Goal: Task Accomplishment & Management: Use online tool/utility

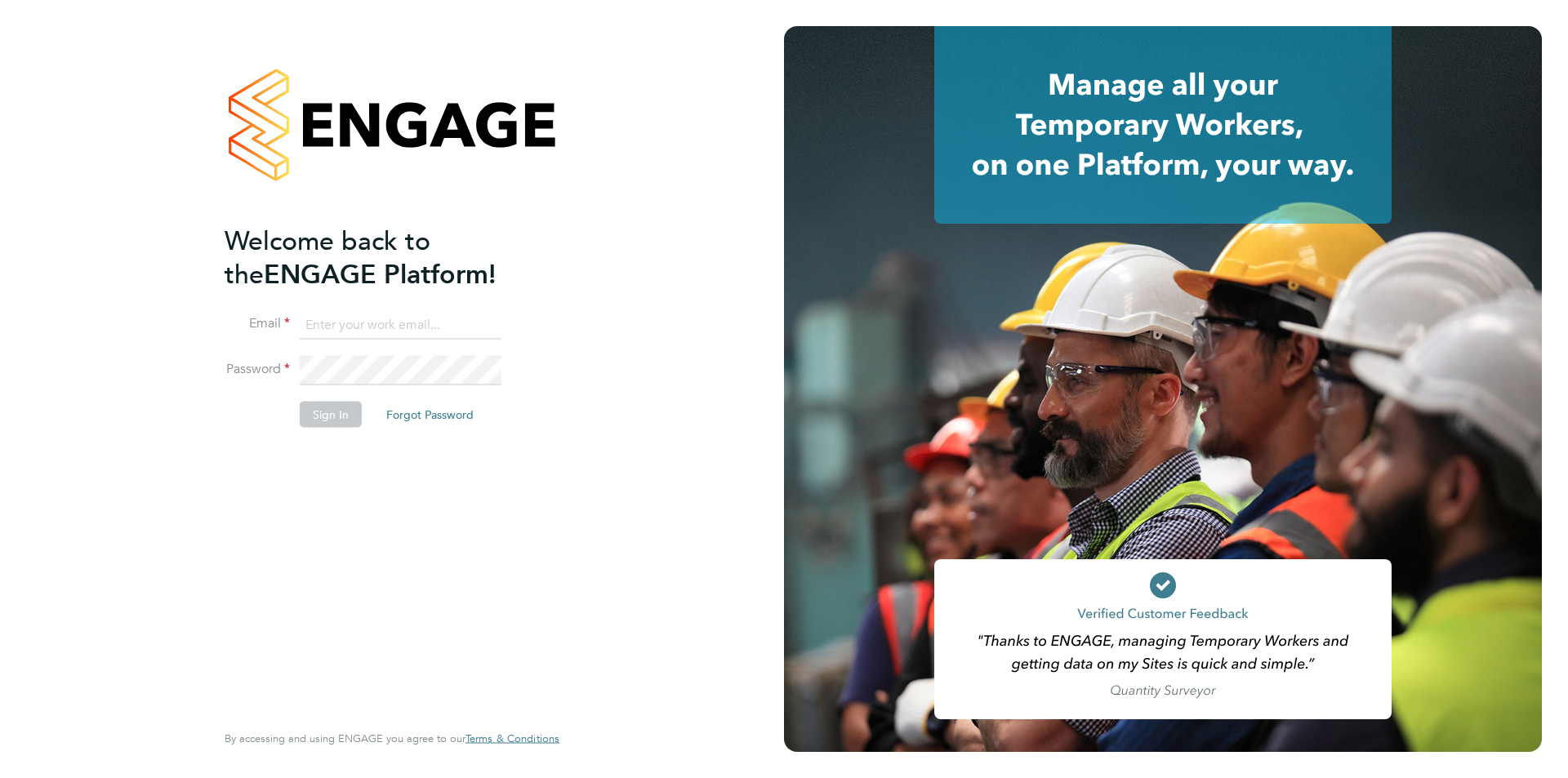
type input "rclarke@frlondon.co.uk"
click at [324, 424] on button "Sign In" at bounding box center [330, 415] width 62 height 26
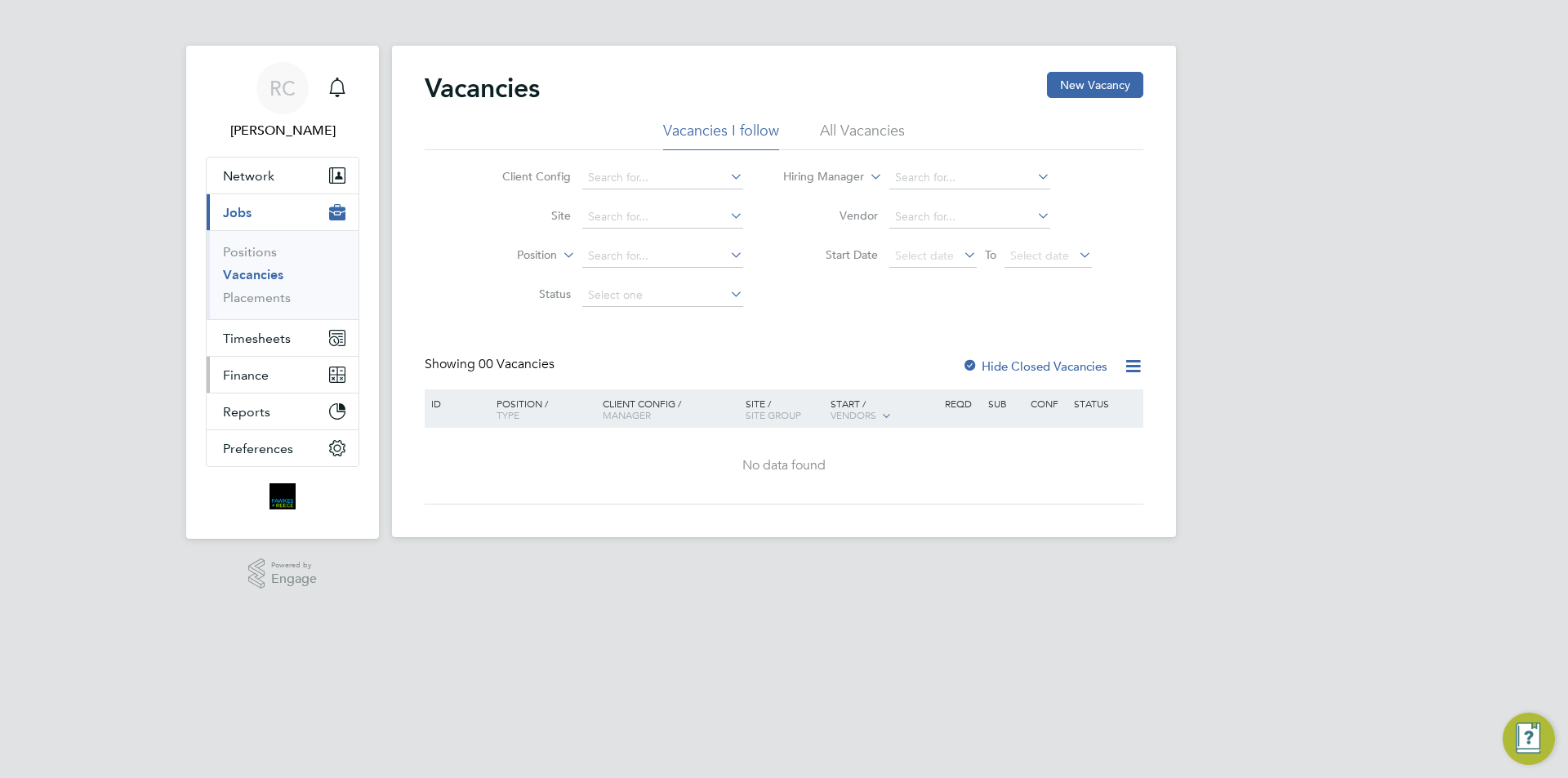
click at [270, 372] on button "Finance" at bounding box center [283, 374] width 152 height 36
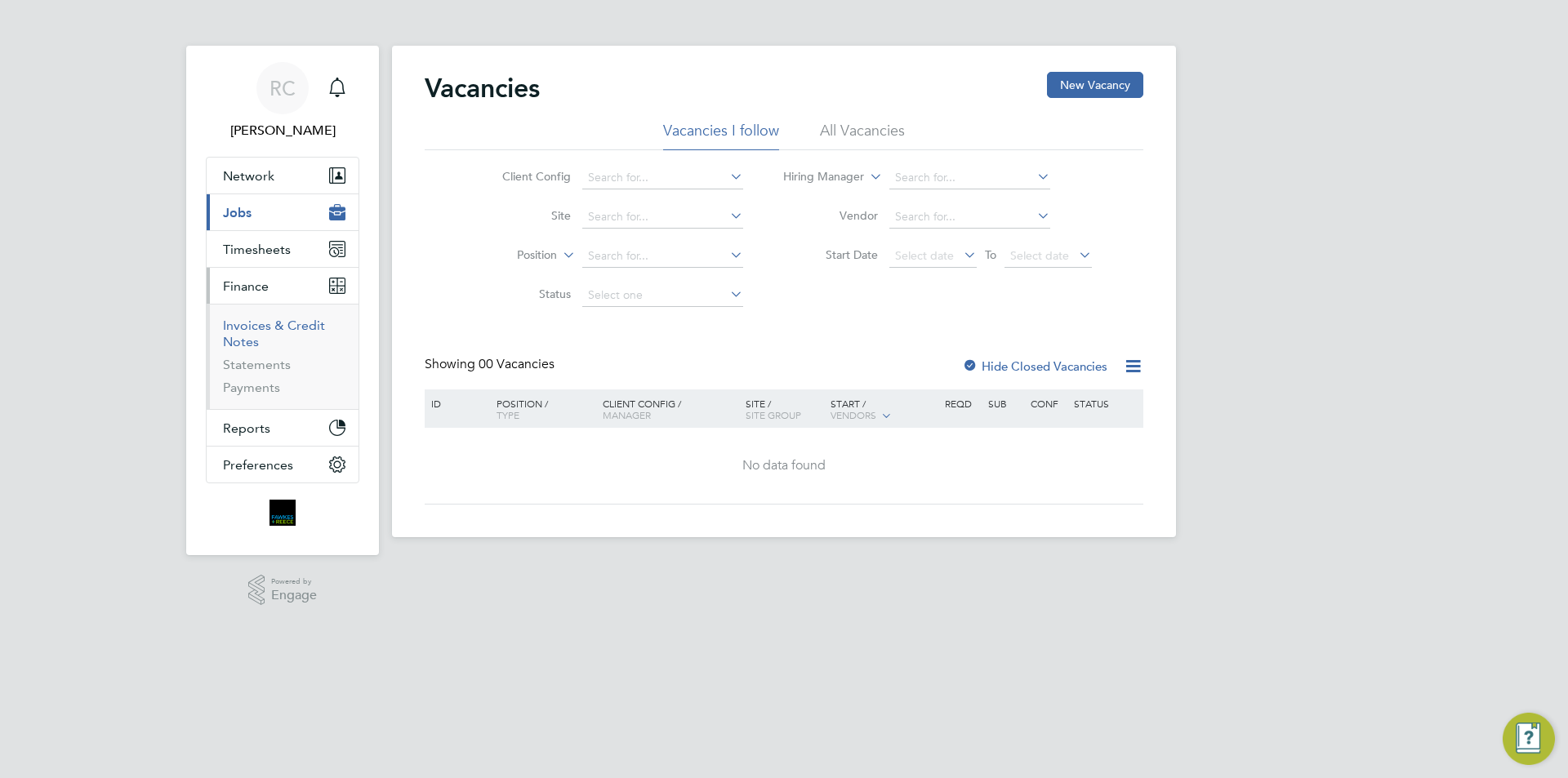
click at [266, 399] on ul "Invoices & Credit Notes Statements Payments" at bounding box center [283, 356] width 152 height 106
click at [263, 330] on link "Invoices & Credit Notes" at bounding box center [274, 334] width 102 height 32
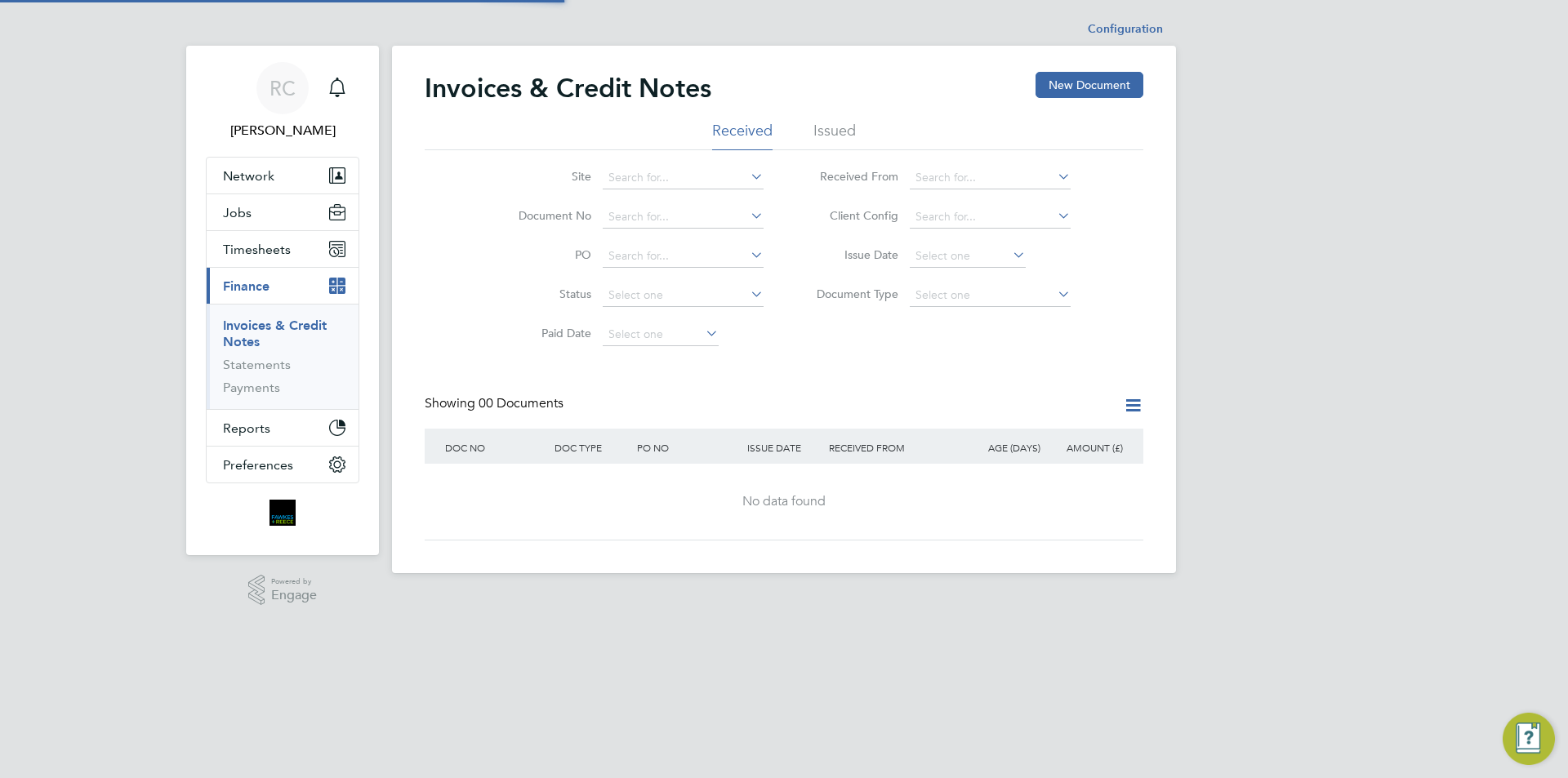
click at [264, 297] on button "Current page: Finance" at bounding box center [283, 286] width 152 height 36
click at [638, 216] on input at bounding box center [683, 217] width 161 height 23
type input "10630"
click at [667, 236] on div "Configuration Configuration Invoices & Credit Notes New Document Received Issue…" at bounding box center [784, 292] width 784 height 560
click at [652, 213] on input at bounding box center [683, 217] width 161 height 23
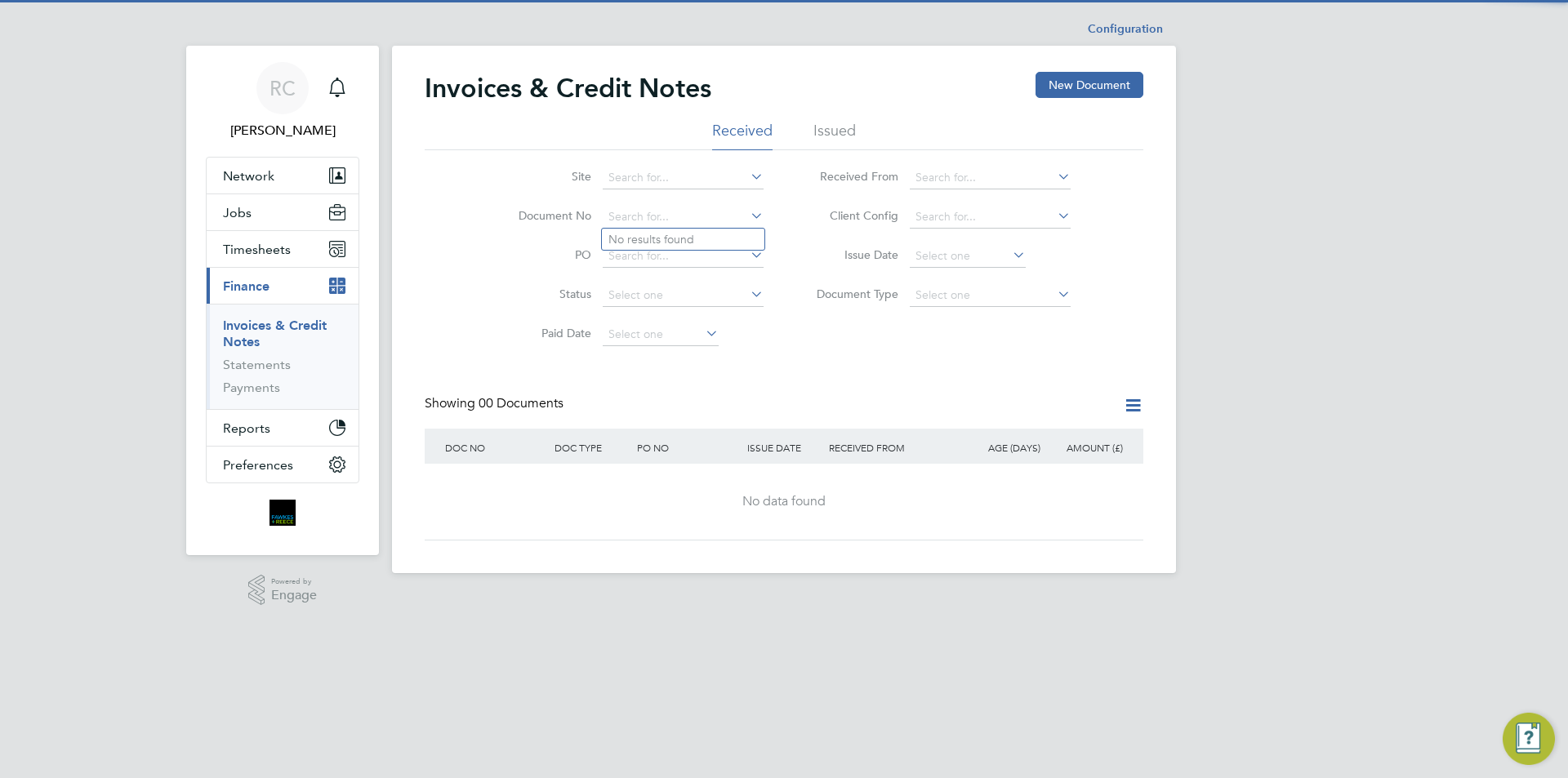
click at [857, 125] on ul "Received Issued" at bounding box center [784, 135] width 719 height 30
click at [810, 133] on ul "Received Issued" at bounding box center [784, 135] width 719 height 30
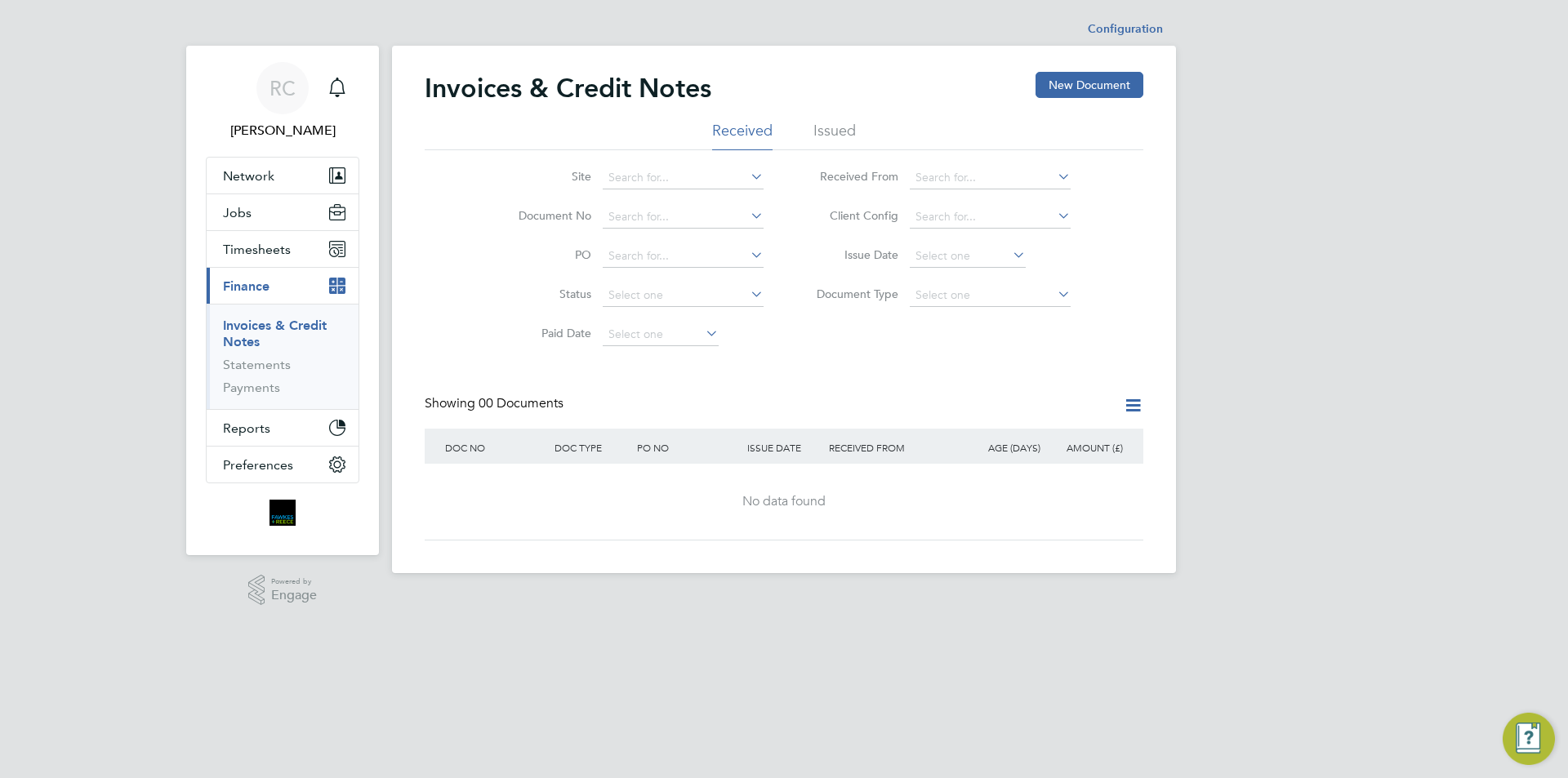
click at [827, 135] on li "Issued" at bounding box center [835, 135] width 42 height 30
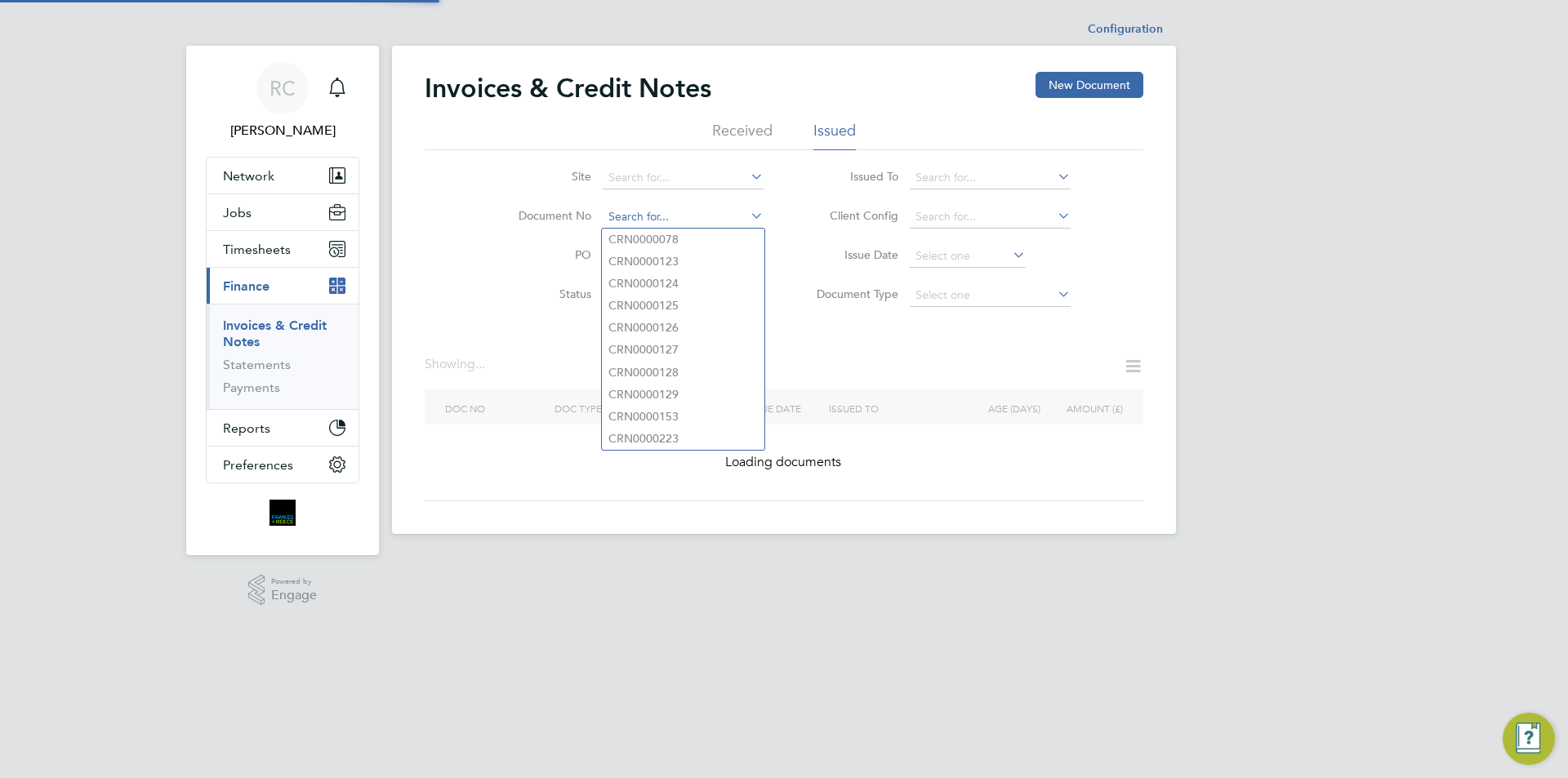
click at [669, 217] on input at bounding box center [683, 217] width 161 height 23
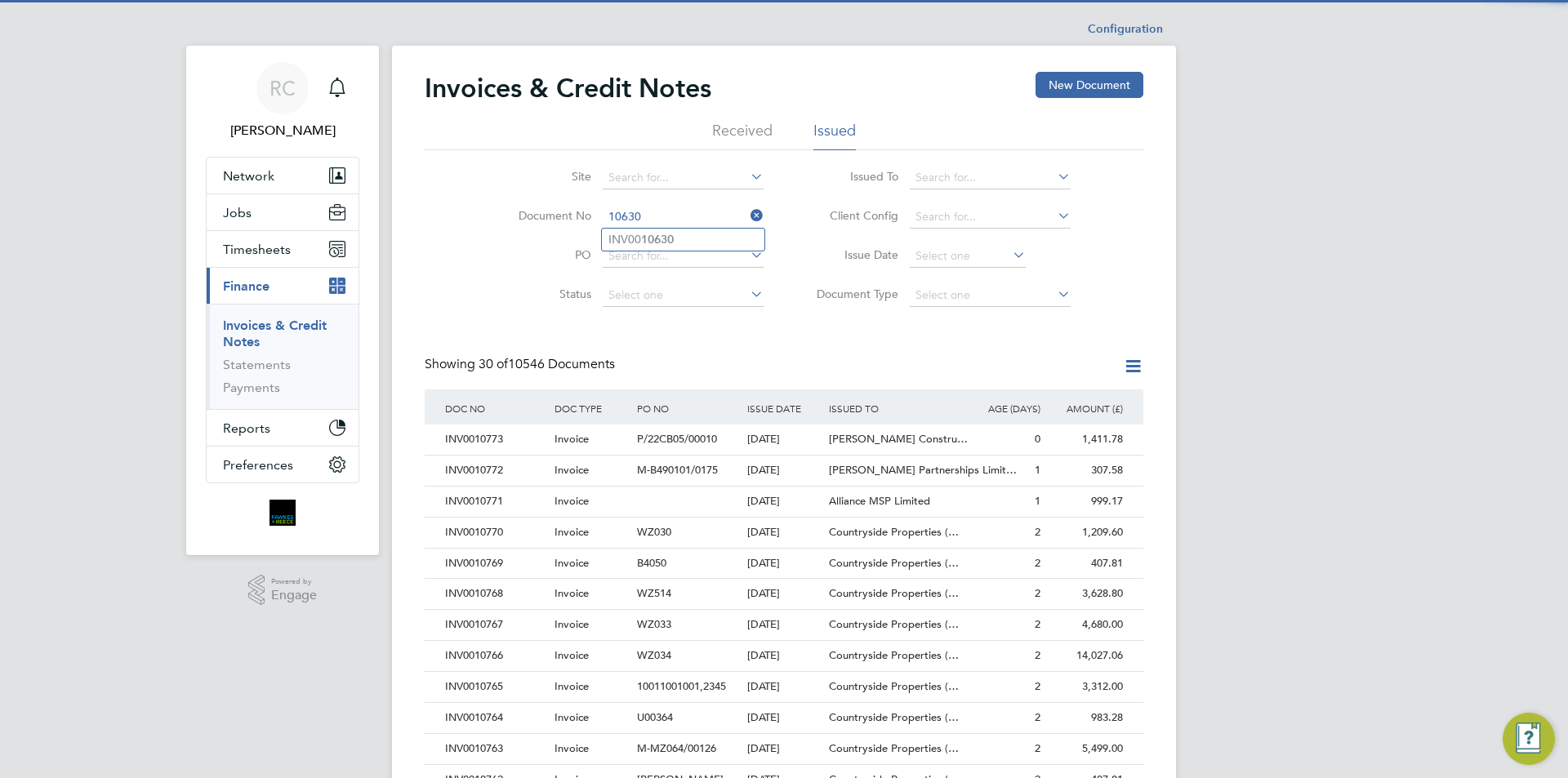
type input "INV0010630"
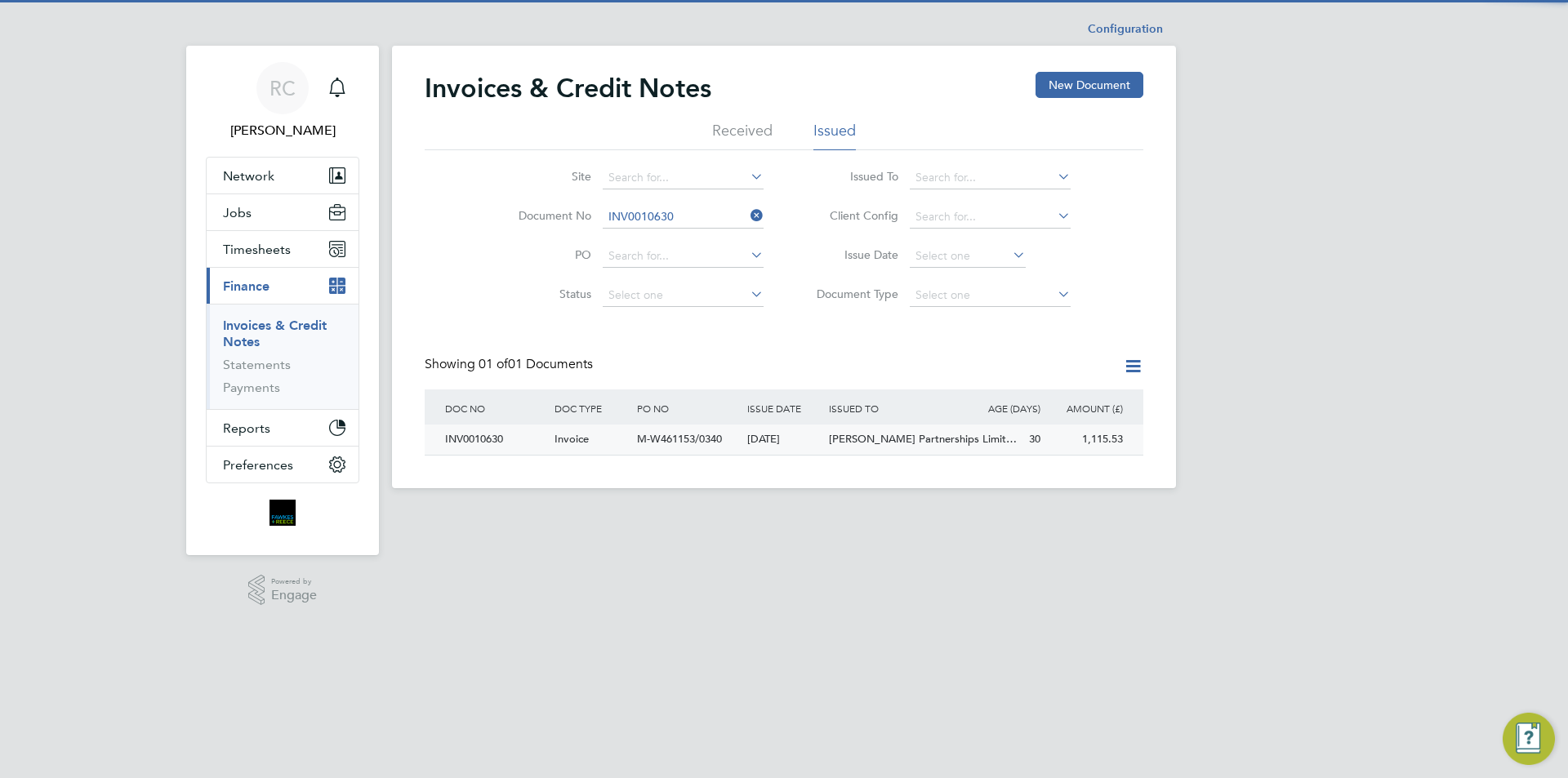
click at [634, 442] on div "M-W461153/0340" at bounding box center [688, 440] width 110 height 30
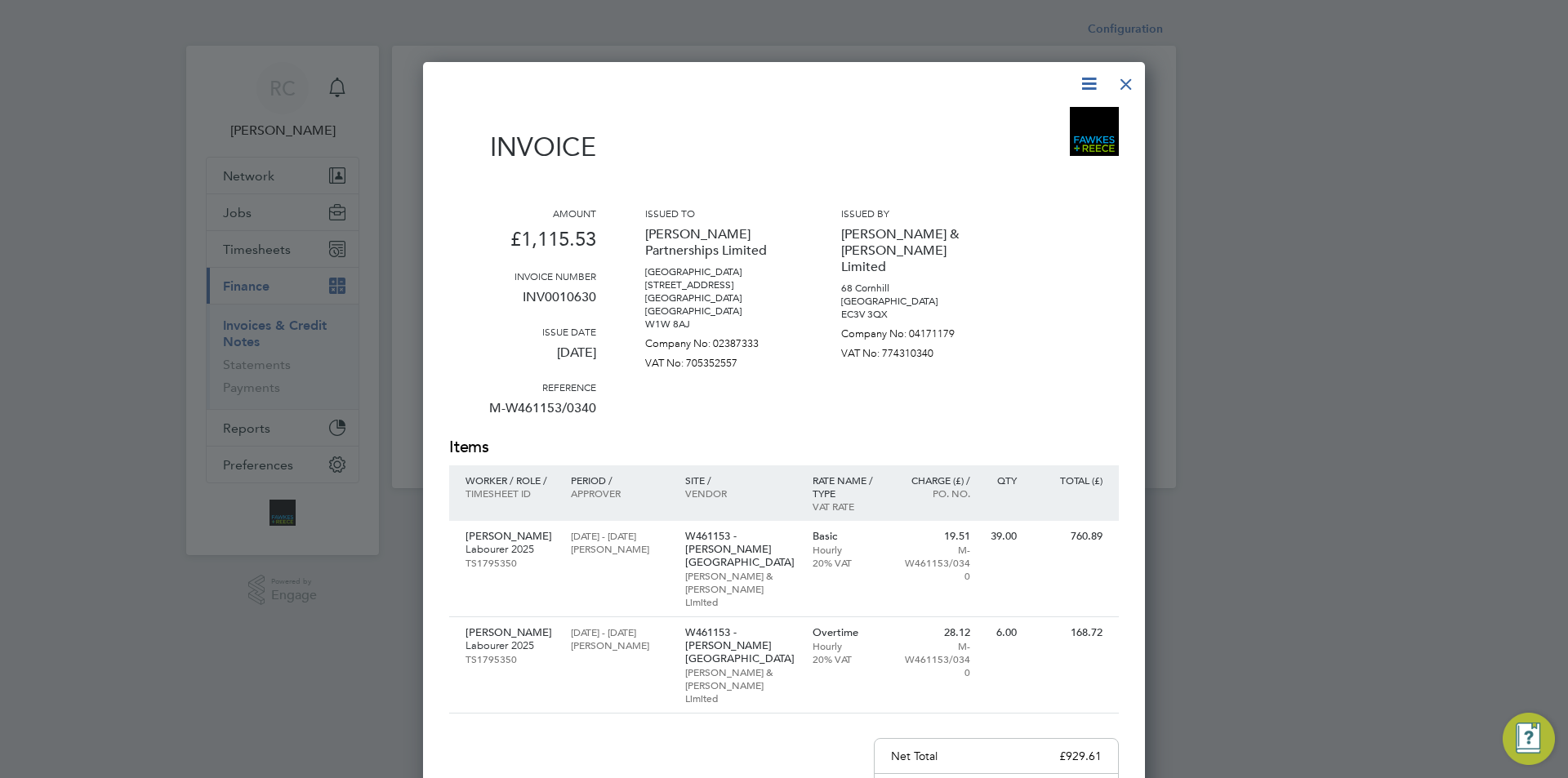
click at [1139, 86] on div at bounding box center [1126, 79] width 30 height 30
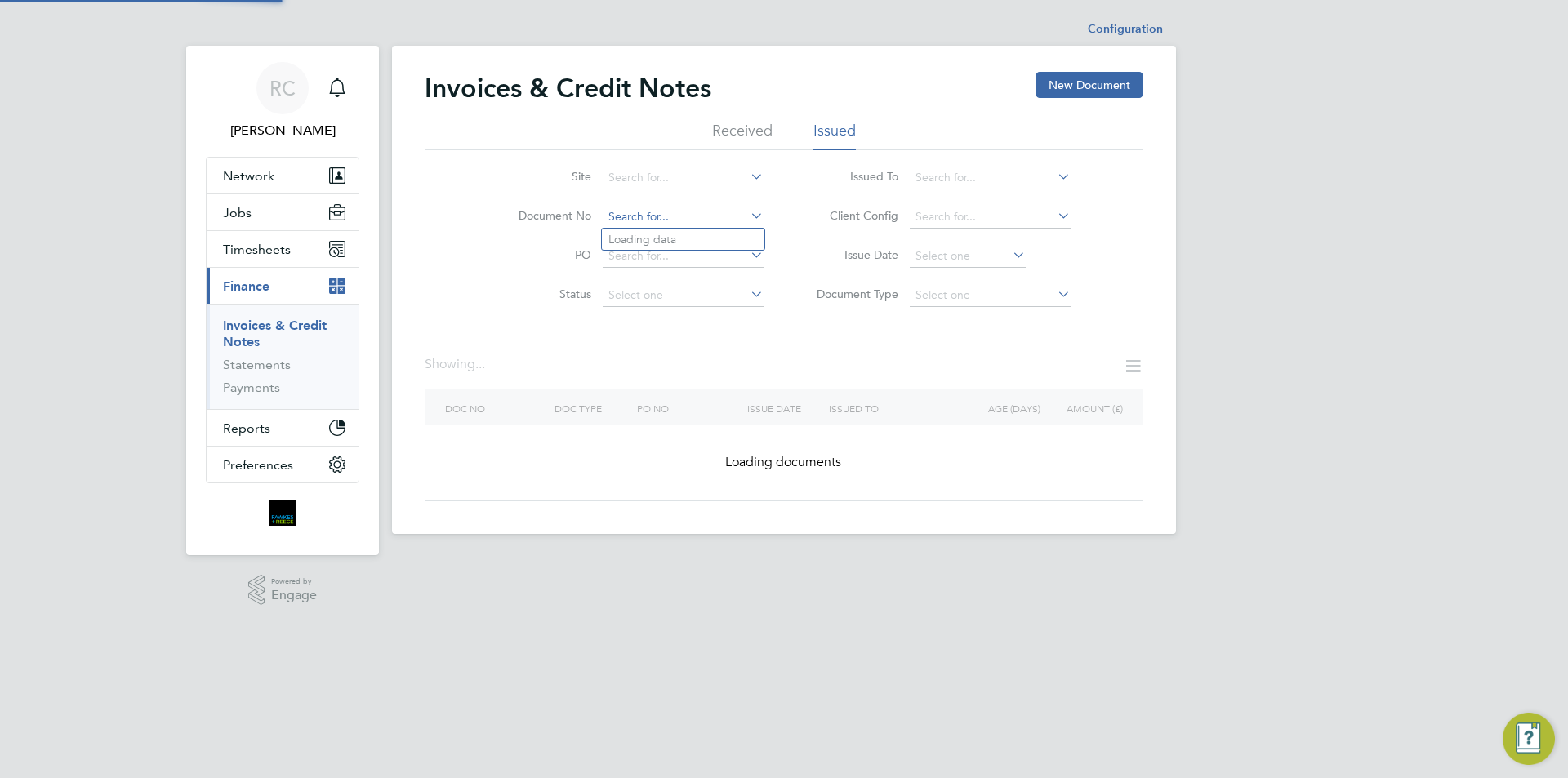
click at [634, 223] on input at bounding box center [683, 217] width 161 height 23
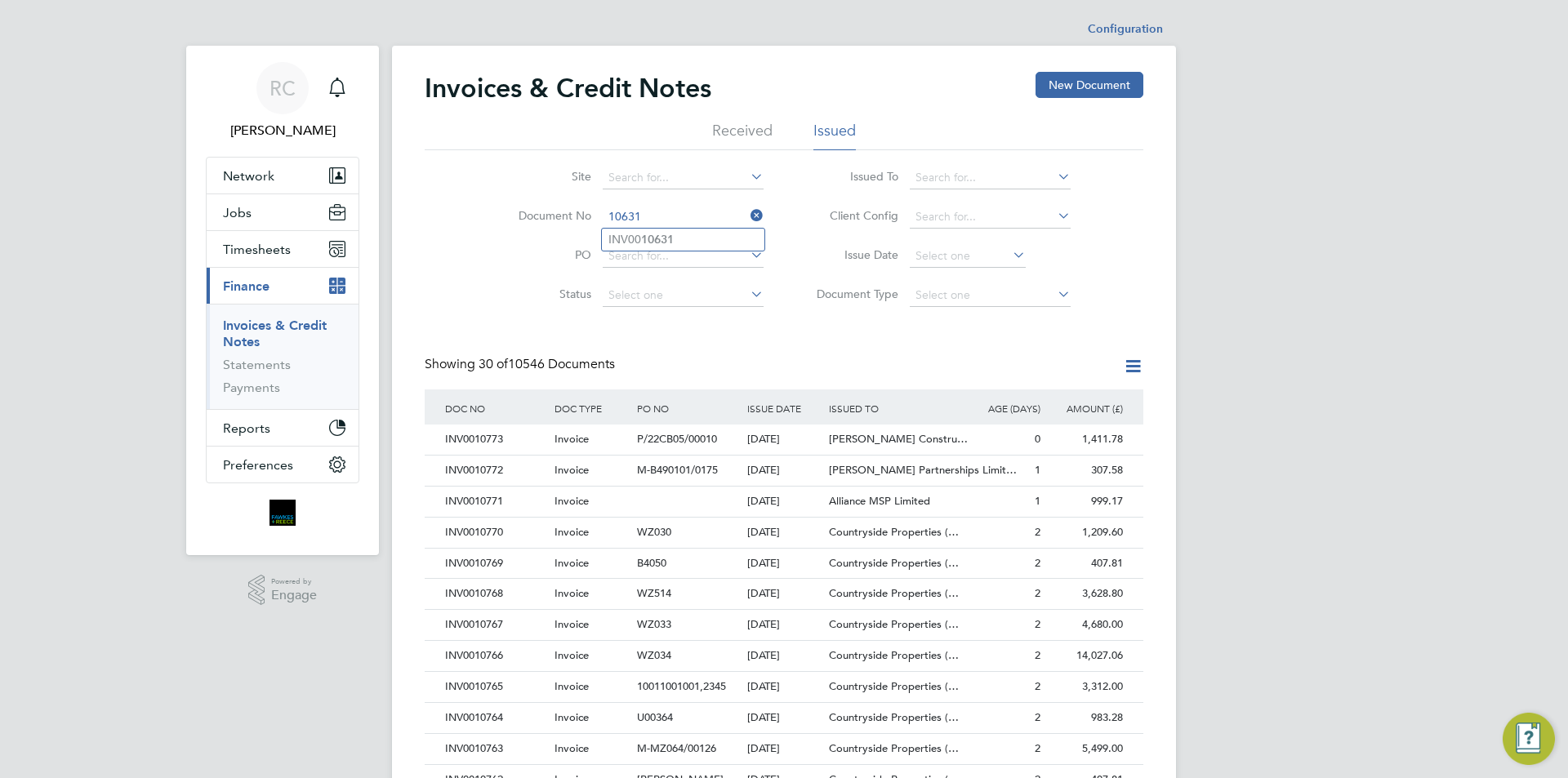
type input "INV0010631"
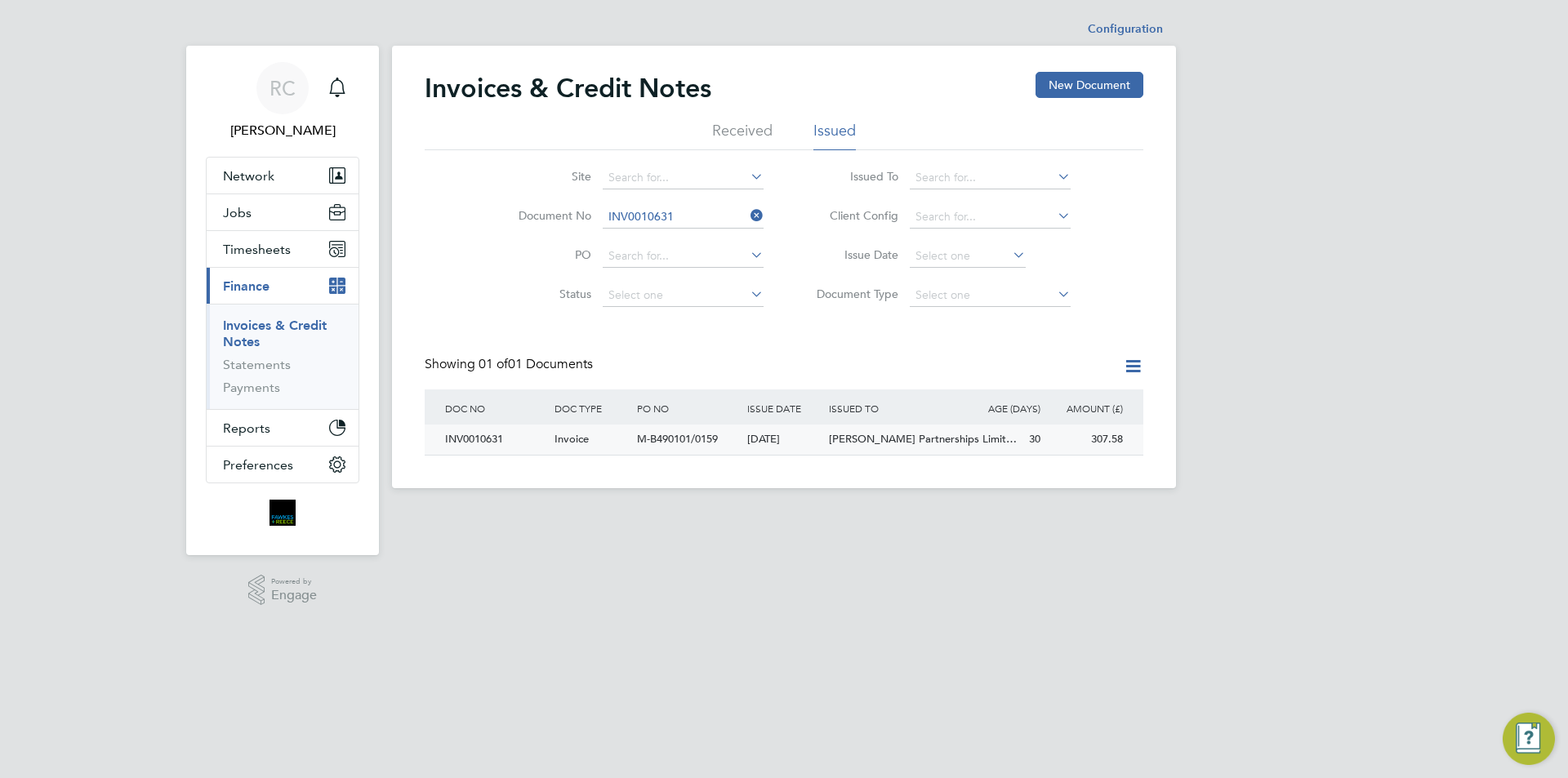
click at [747, 444] on div "[DATE]" at bounding box center [785, 440] width 83 height 30
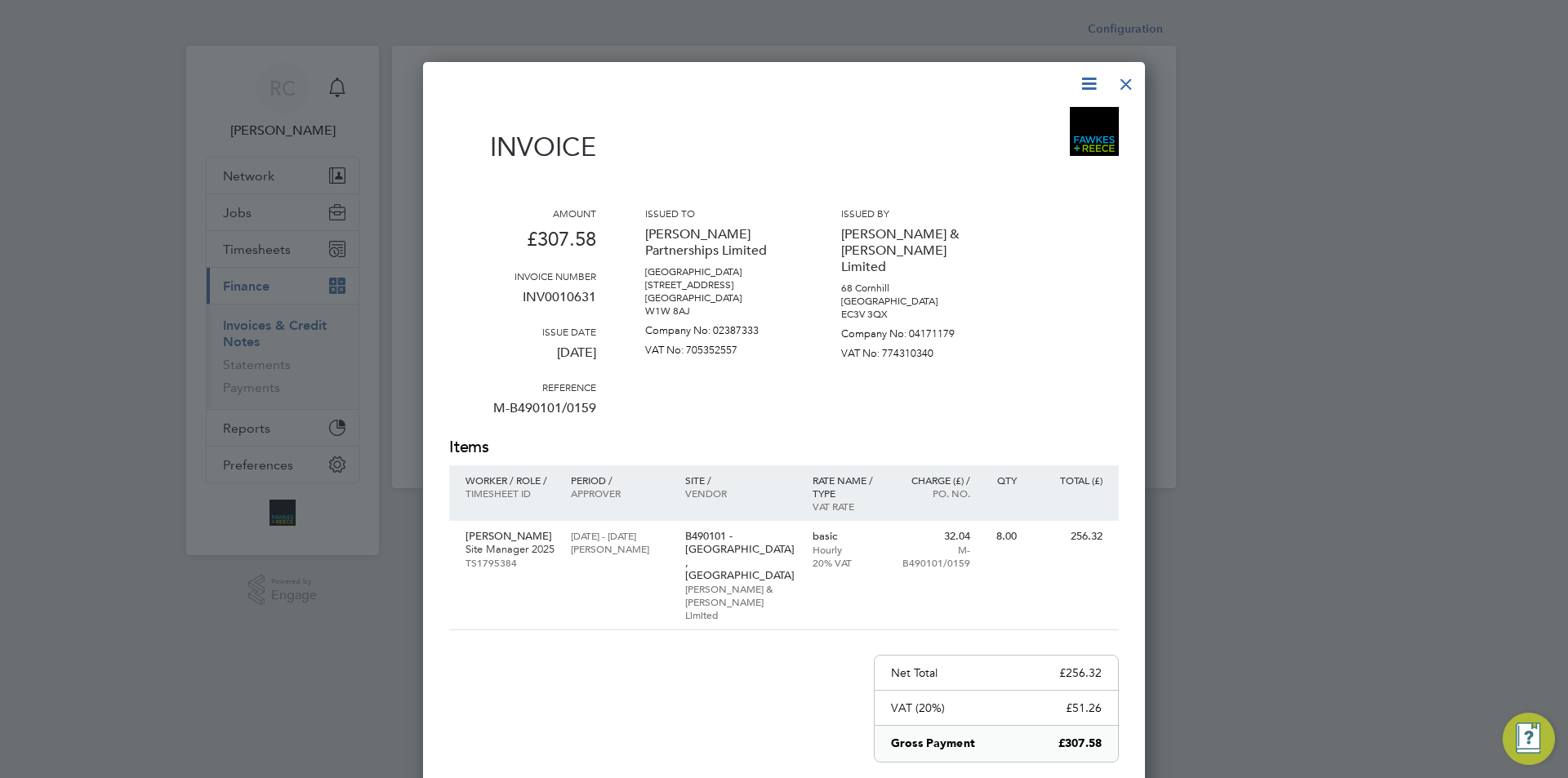
click at [1124, 90] on div at bounding box center [1126, 79] width 30 height 30
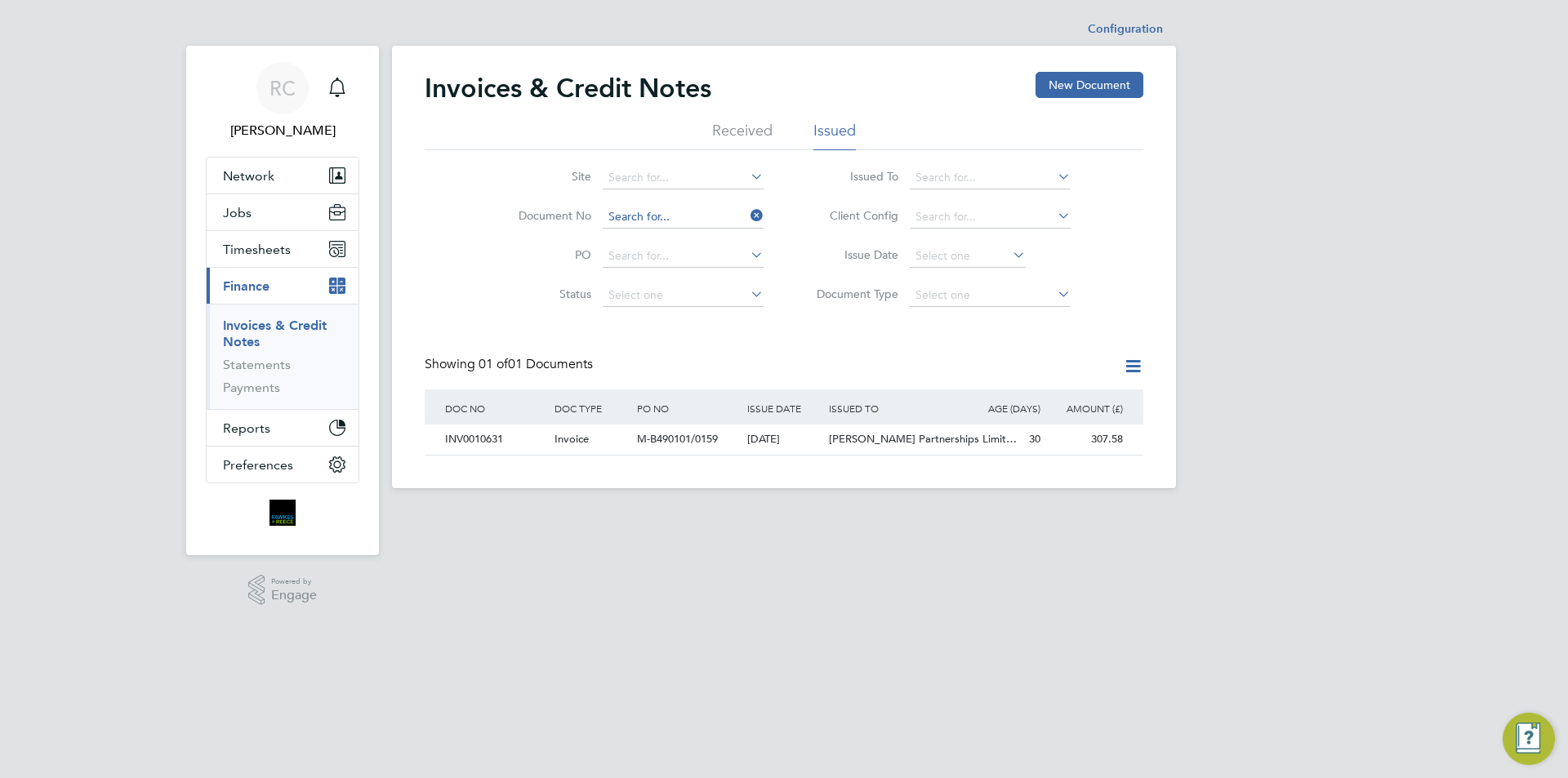
click at [656, 226] on input at bounding box center [683, 217] width 161 height 23
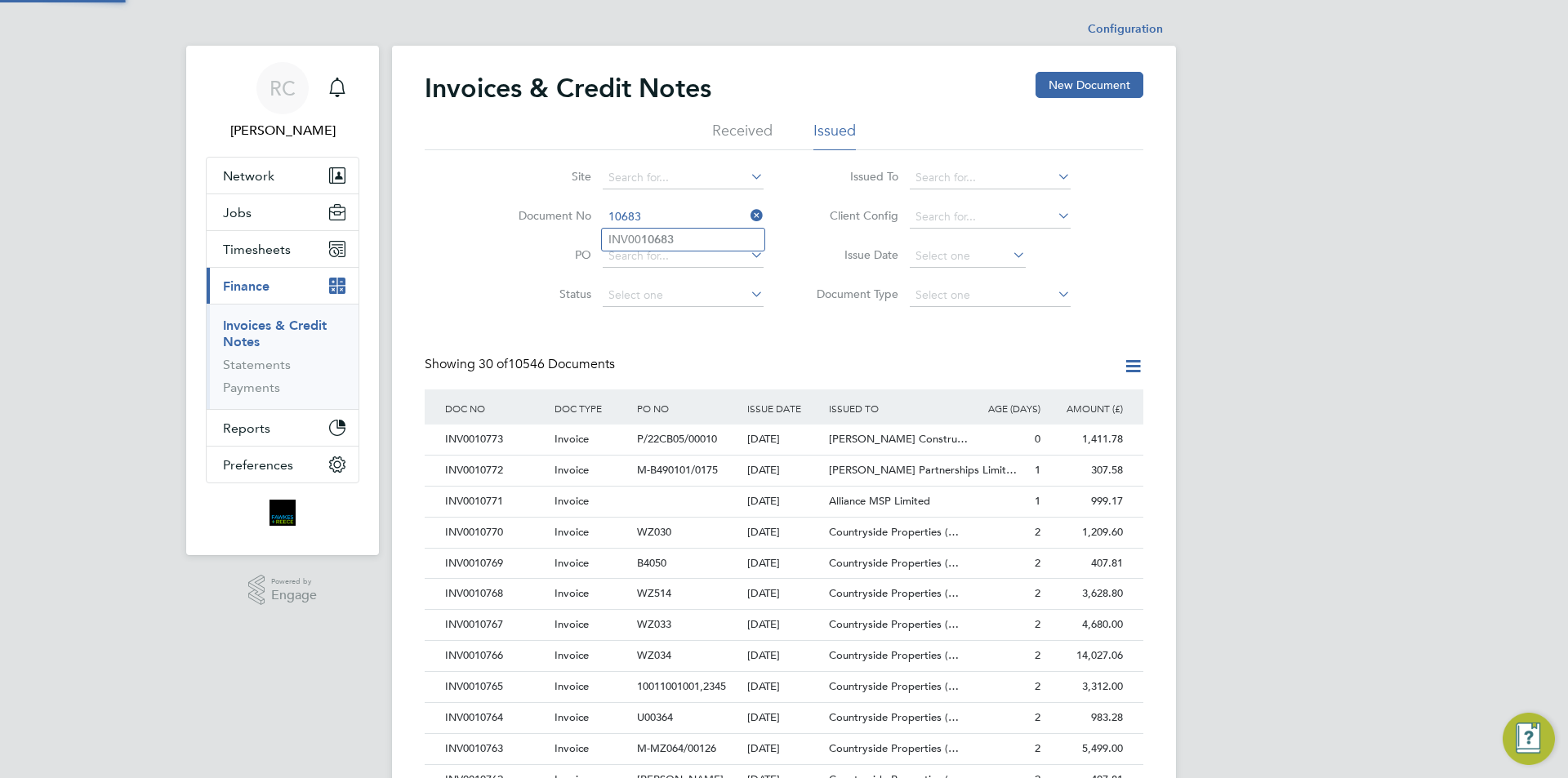
type input "INV0010683"
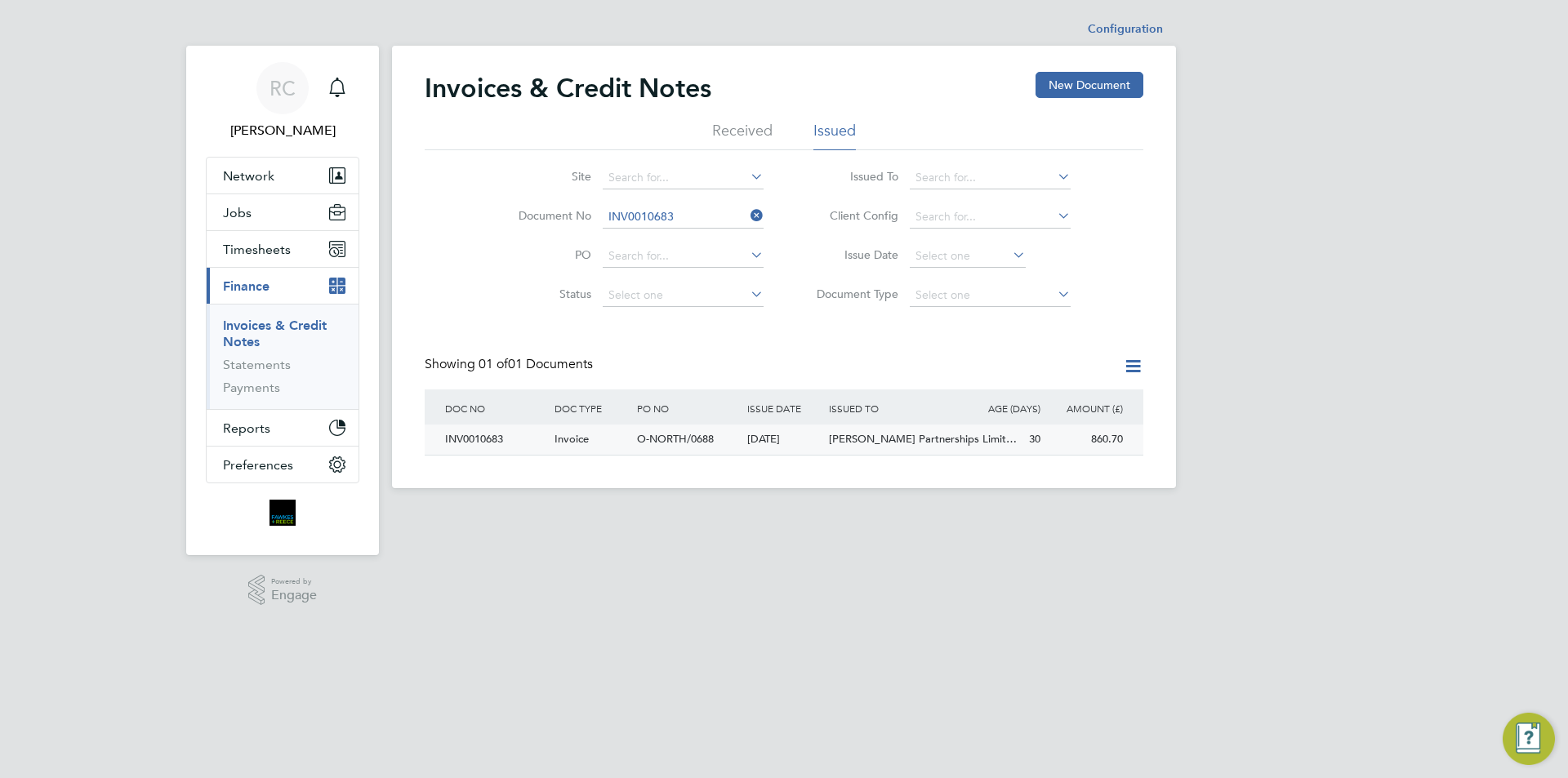
click at [707, 429] on div "O-NORTH/0688" at bounding box center [688, 440] width 110 height 30
